Goal: Use online tool/utility: Utilize a website feature to perform a specific function

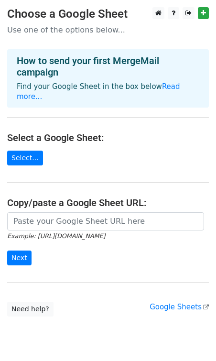
scroll to position [22, 0]
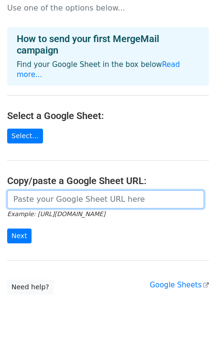
click at [63, 190] on input "url" at bounding box center [105, 199] width 197 height 18
paste input "[URL][DOMAIN_NAME]"
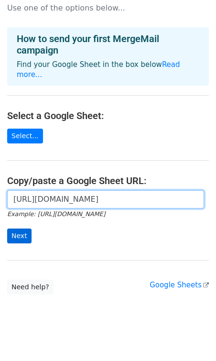
type input "https://docs.google.com/spreadsheets/d/1Fbb7OOPXQx6YVaAclequmCty2OkCeN1ns-5vURY…"
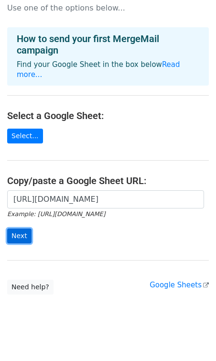
click at [26, 229] on input "Next" at bounding box center [19, 236] width 24 height 15
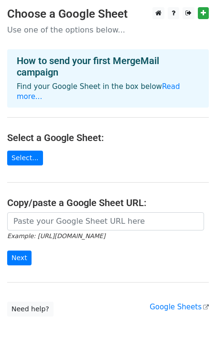
scroll to position [22, 0]
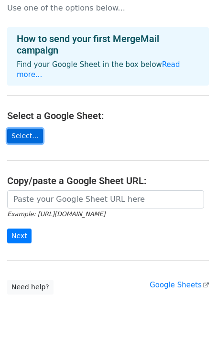
click at [18, 132] on link "Select..." at bounding box center [25, 136] width 36 height 15
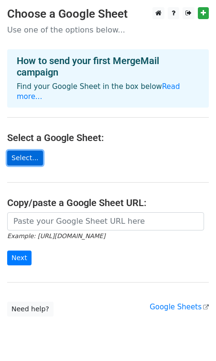
click at [36, 151] on link "Select..." at bounding box center [25, 158] width 36 height 15
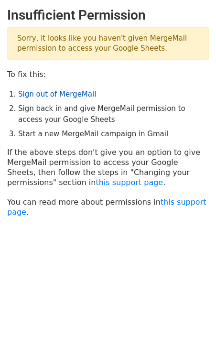
click at [63, 95] on link "Sign out of MergeMail" at bounding box center [57, 94] width 78 height 9
click at [56, 93] on link "Sign out of MergeMail" at bounding box center [57, 94] width 78 height 9
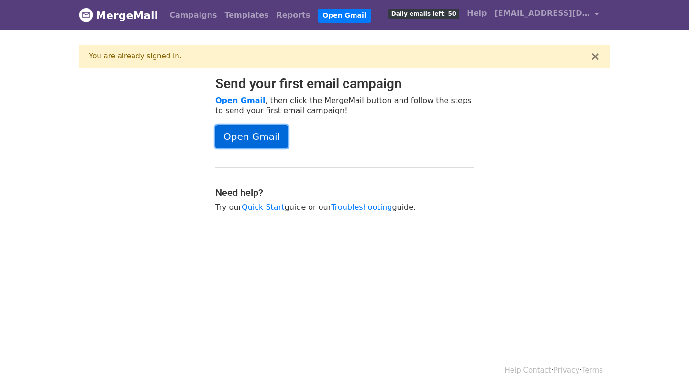
click at [279, 125] on link "Open Gmail" at bounding box center [251, 136] width 73 height 23
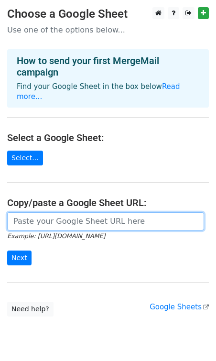
click at [30, 212] on input "url" at bounding box center [105, 221] width 197 height 18
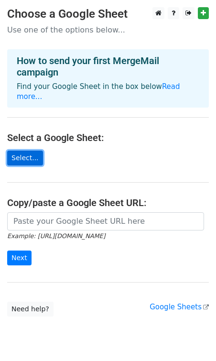
click at [35, 151] on link "Select..." at bounding box center [25, 158] width 36 height 15
